Goal: Task Accomplishment & Management: Manage account settings

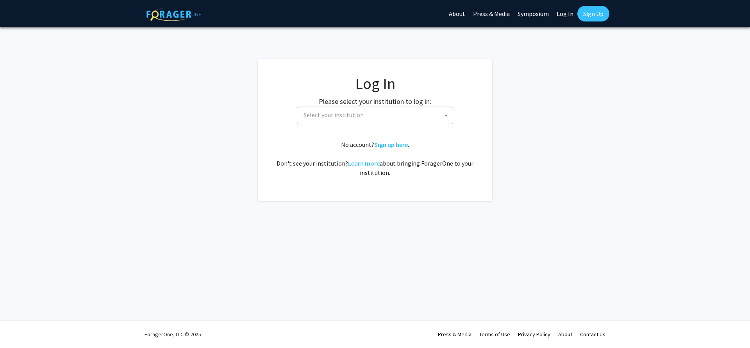
click at [382, 109] on span "Select your institution" at bounding box center [377, 115] width 152 height 16
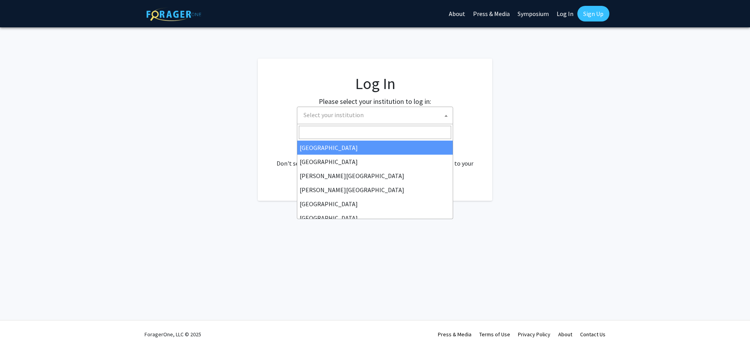
select select "34"
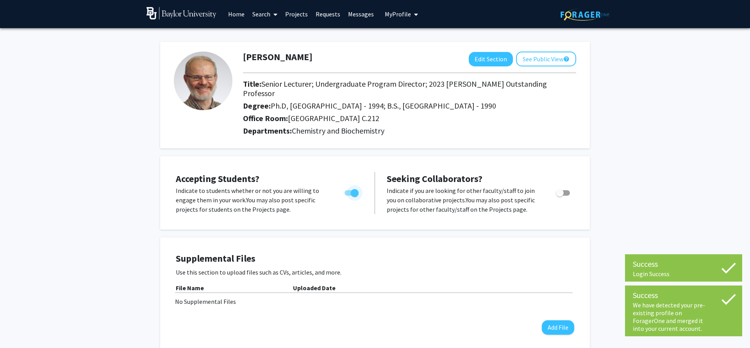
click at [347, 190] on span "Toggle" at bounding box center [352, 192] width 14 height 5
click at [348, 196] on input "Would you like to permit student requests?" at bounding box center [348, 196] width 0 height 0
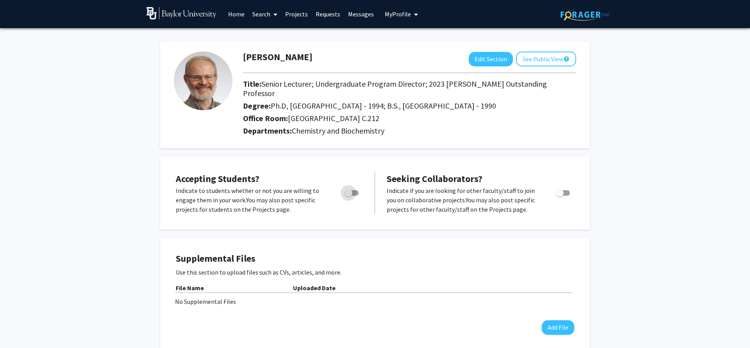
click at [351, 189] on span "Toggle" at bounding box center [349, 193] width 8 height 8
click at [349, 196] on input "Would you like to permit student requests?" at bounding box center [348, 196] width 0 height 0
checkbox input "true"
click at [562, 58] on button "See Public View help" at bounding box center [546, 59] width 60 height 15
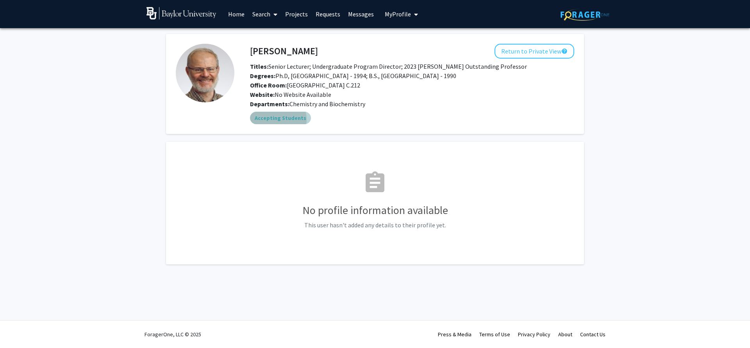
click at [278, 120] on mat-chip "Accepting Students" at bounding box center [280, 118] width 61 height 13
click at [528, 55] on button "Return to Private View help" at bounding box center [535, 51] width 80 height 15
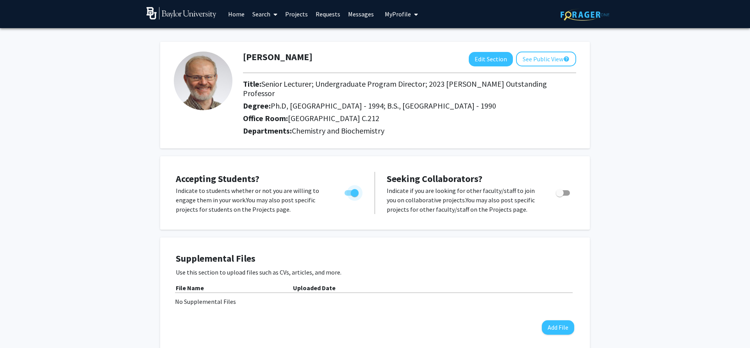
click at [352, 189] on span "Toggle" at bounding box center [355, 193] width 8 height 8
click at [349, 196] on input "Would you like to permit student requests?" at bounding box center [348, 196] width 0 height 0
checkbox input "false"
click at [542, 63] on button "See Public View help" at bounding box center [546, 59] width 60 height 15
